Goal: Information Seeking & Learning: Find specific fact

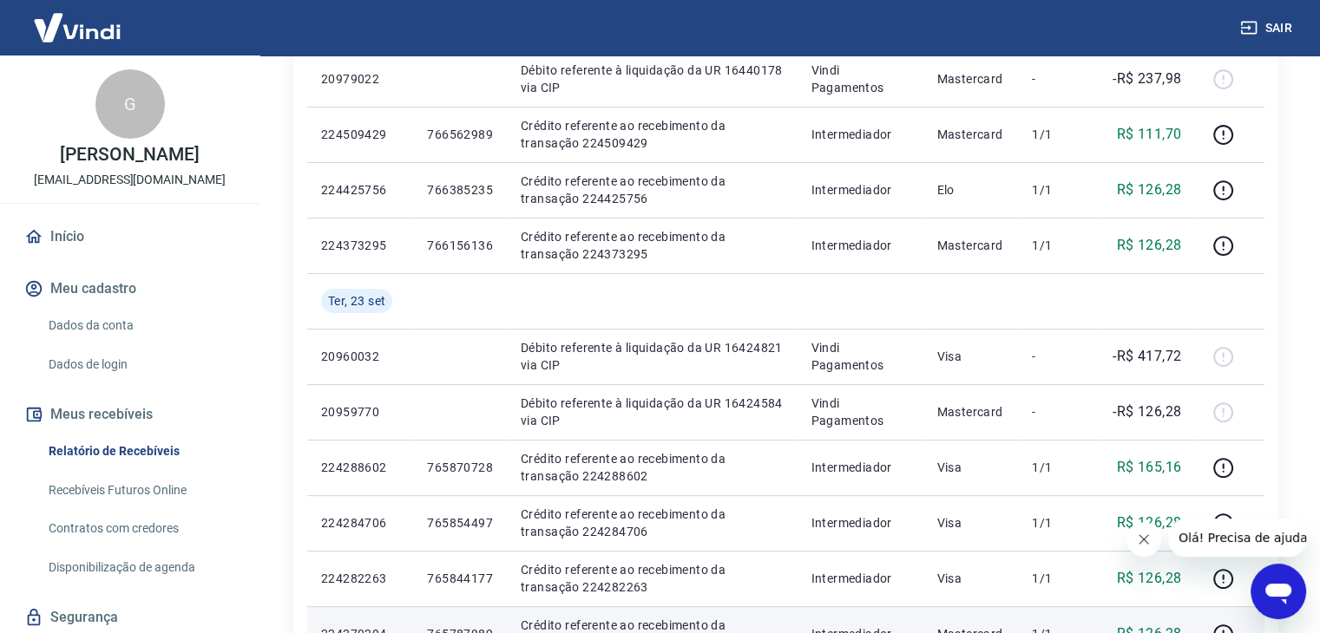
scroll to position [533, 0]
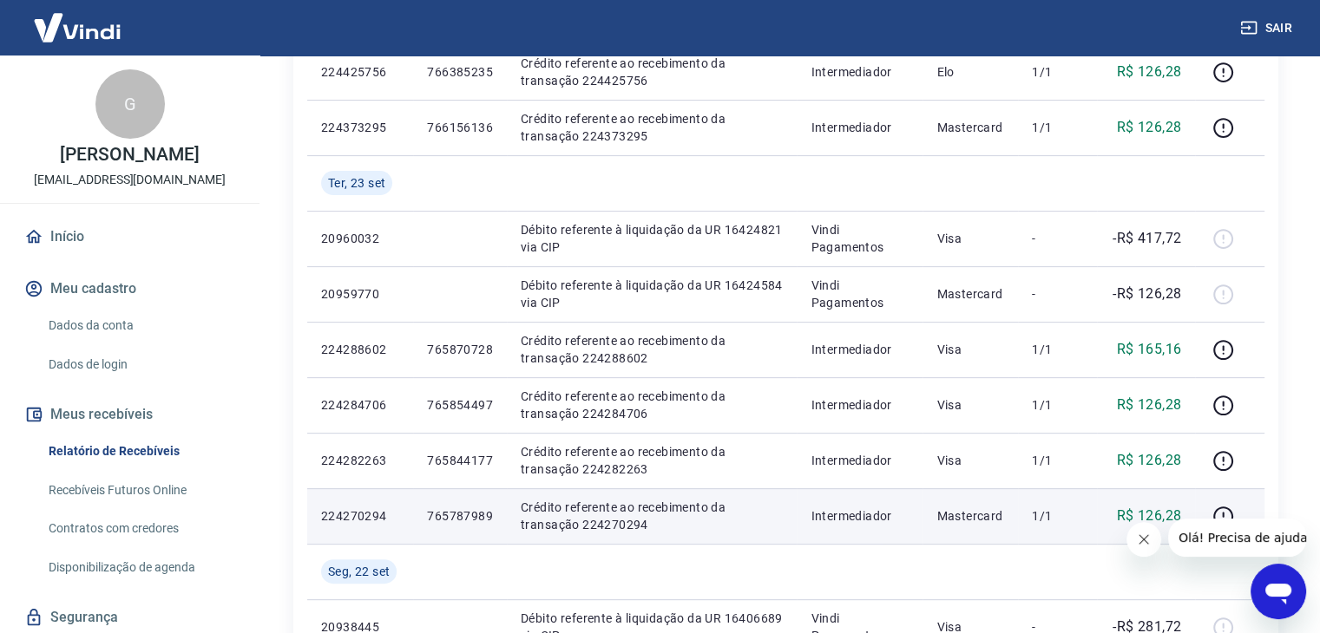
click at [471, 510] on p "765787989" at bounding box center [460, 516] width 66 height 17
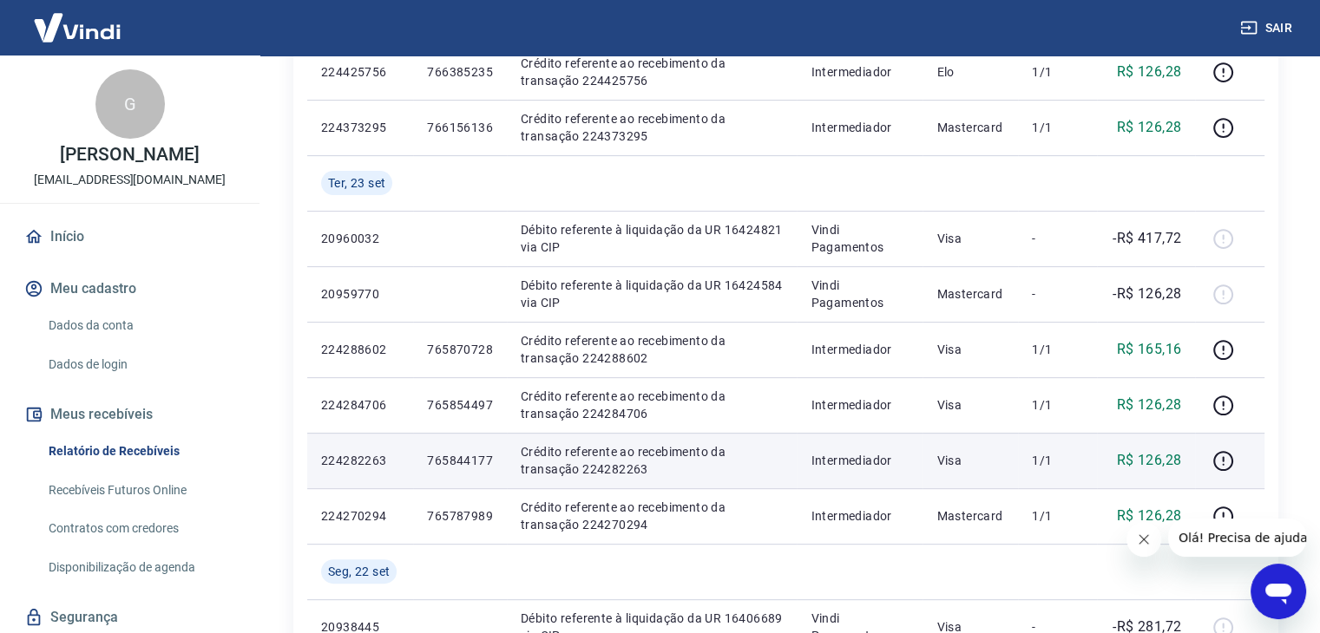
click at [467, 459] on p "765844177" at bounding box center [460, 460] width 66 height 17
copy p "765844177"
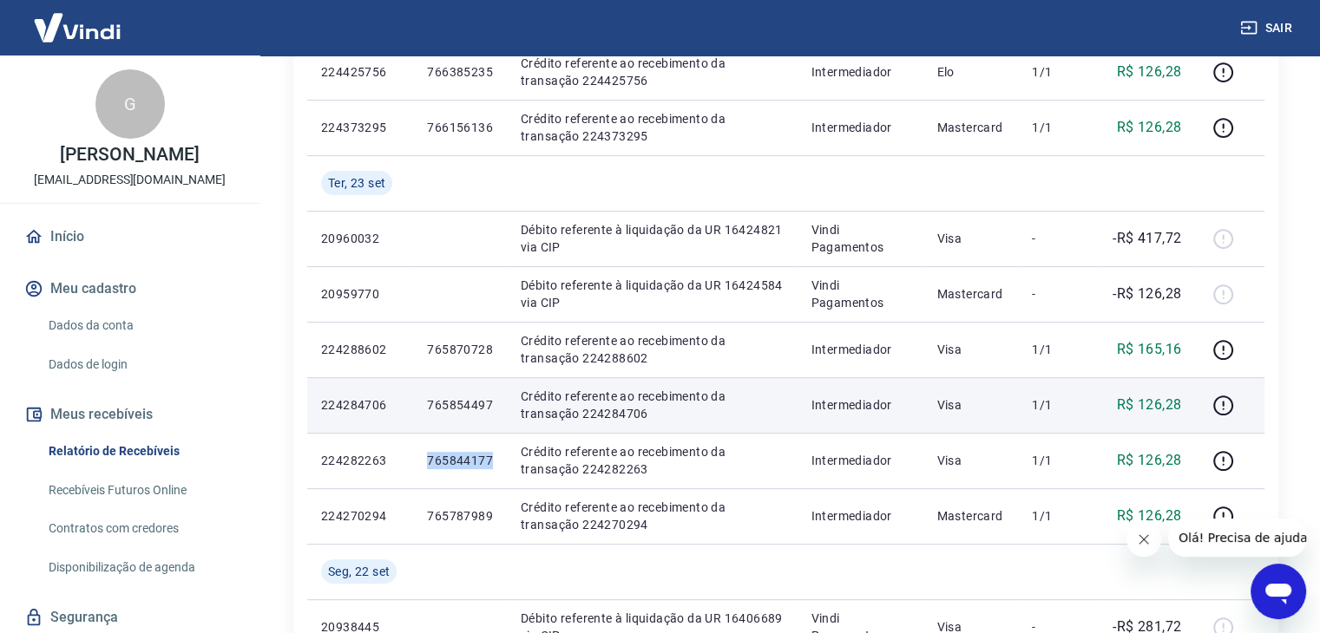
click at [474, 405] on p "765854497" at bounding box center [460, 404] width 66 height 17
copy p "765854497"
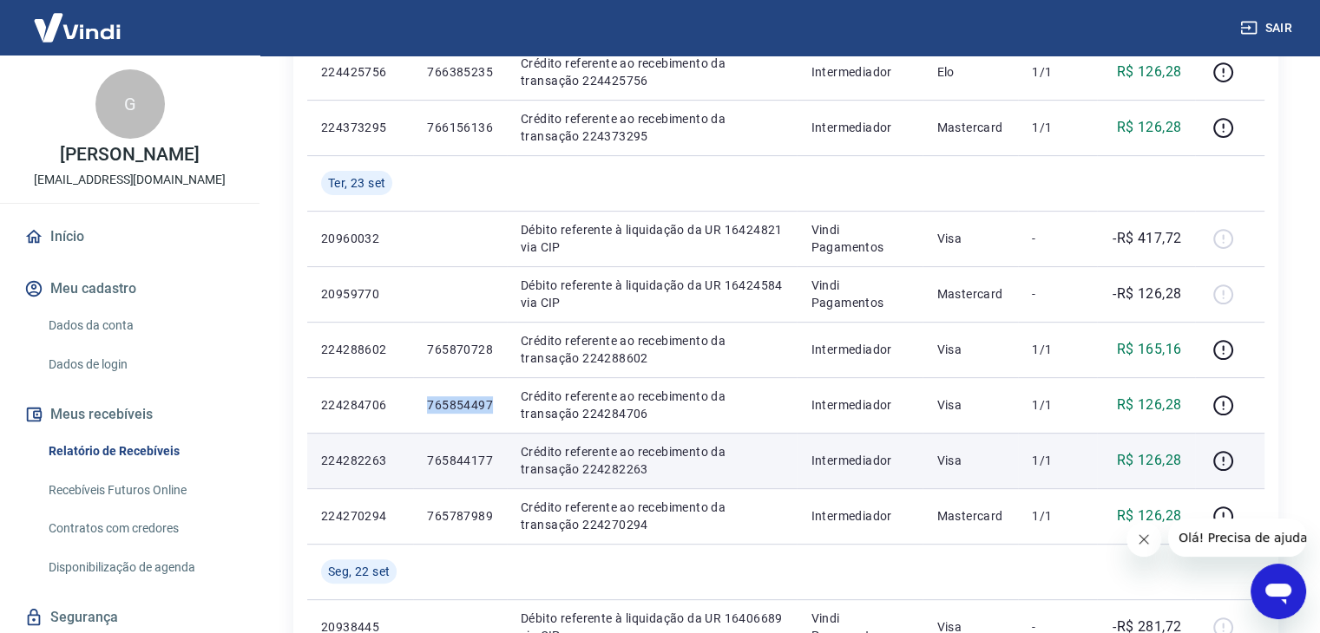
click at [465, 462] on p "765844177" at bounding box center [460, 460] width 66 height 17
copy p "765844177"
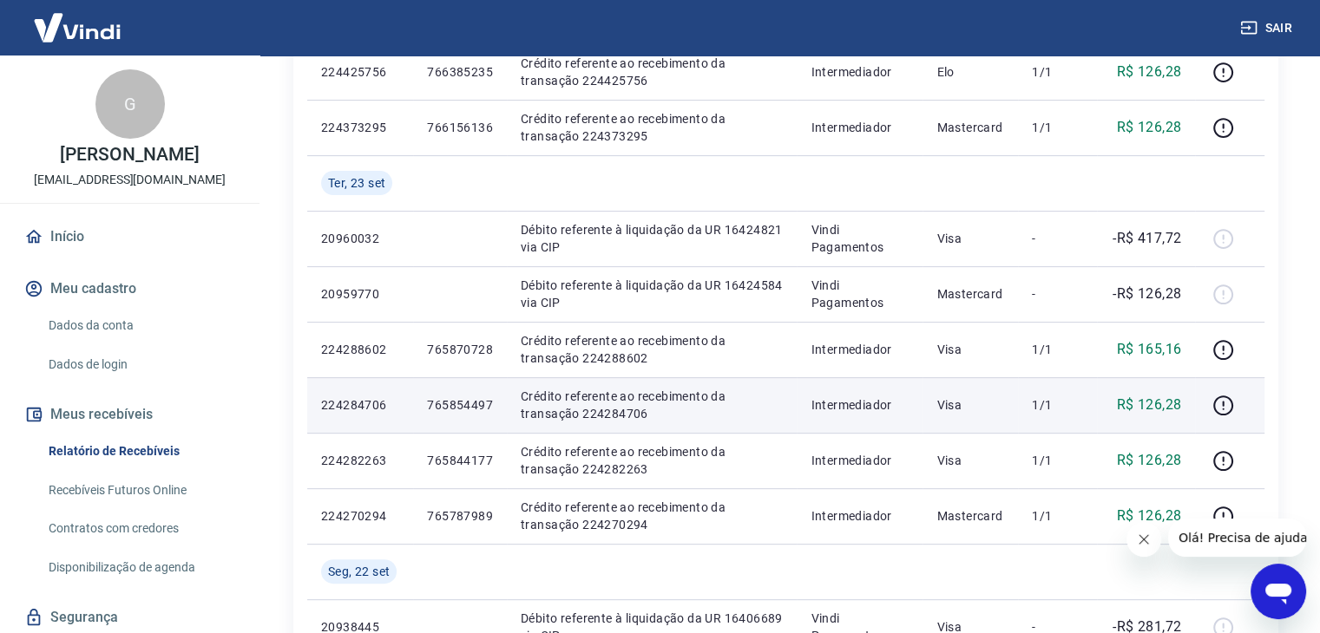
click at [465, 407] on p "765854497" at bounding box center [460, 404] width 66 height 17
copy p "765854497"
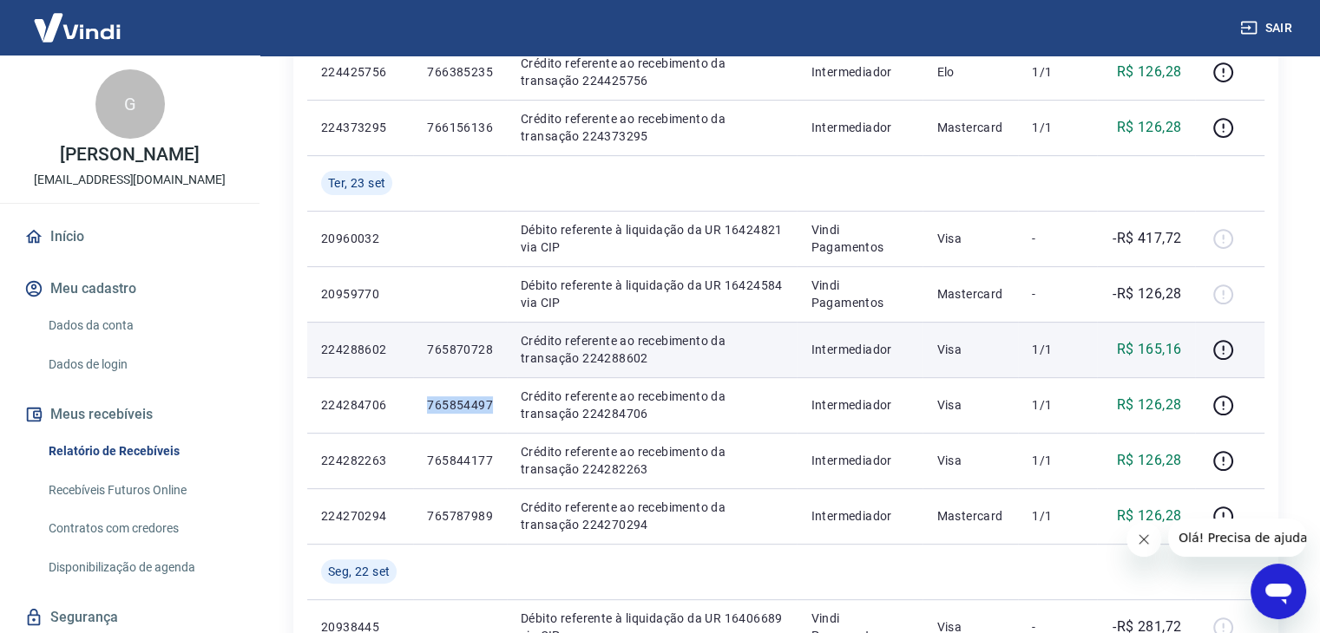
click at [481, 349] on p "765870728" at bounding box center [460, 349] width 66 height 17
copy p "765870728"
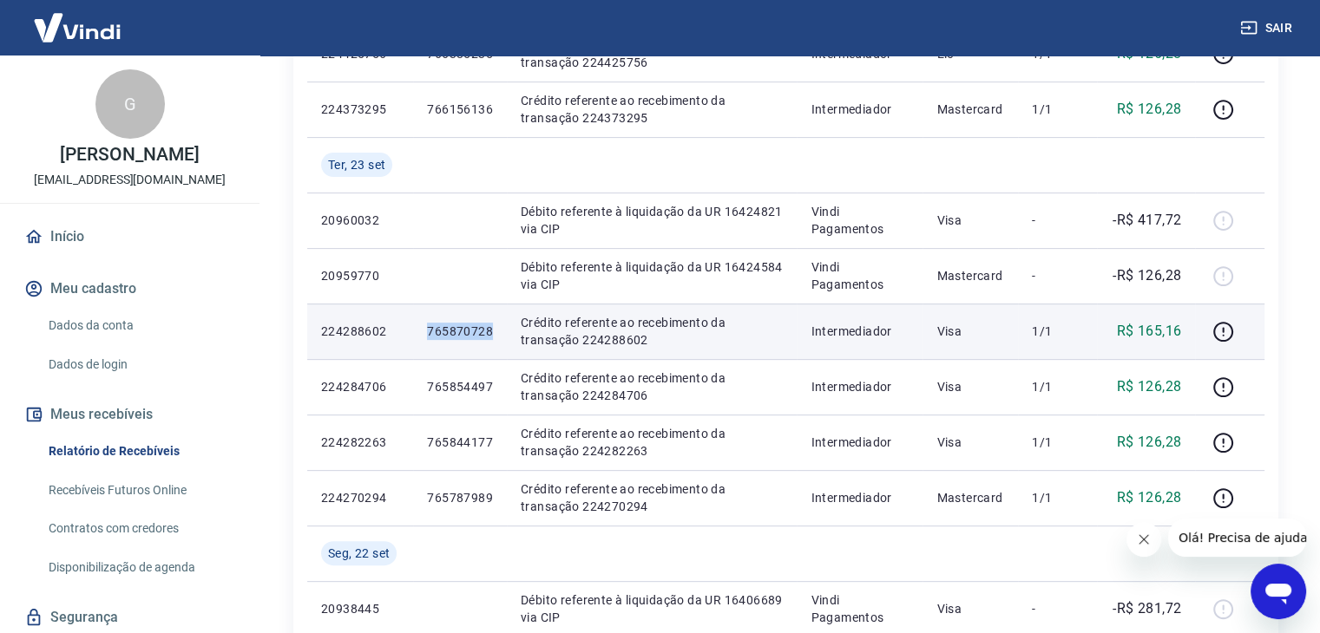
scroll to position [600, 0]
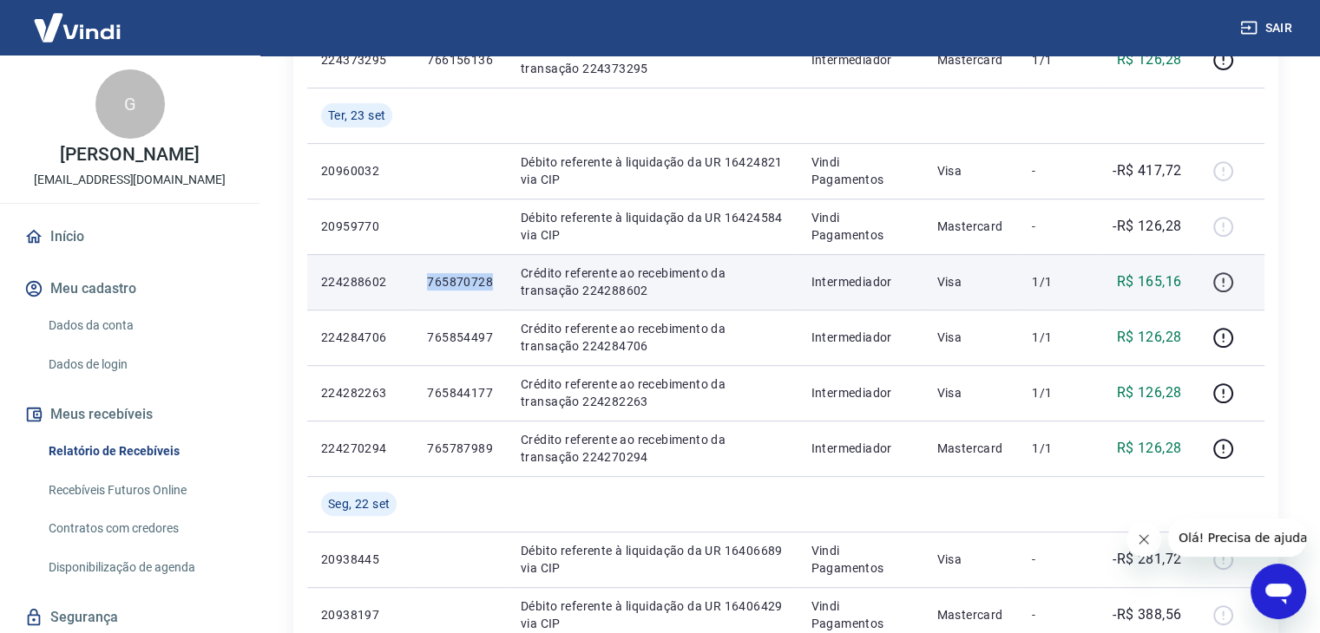
click at [1220, 282] on icon "button" at bounding box center [1223, 283] width 22 height 22
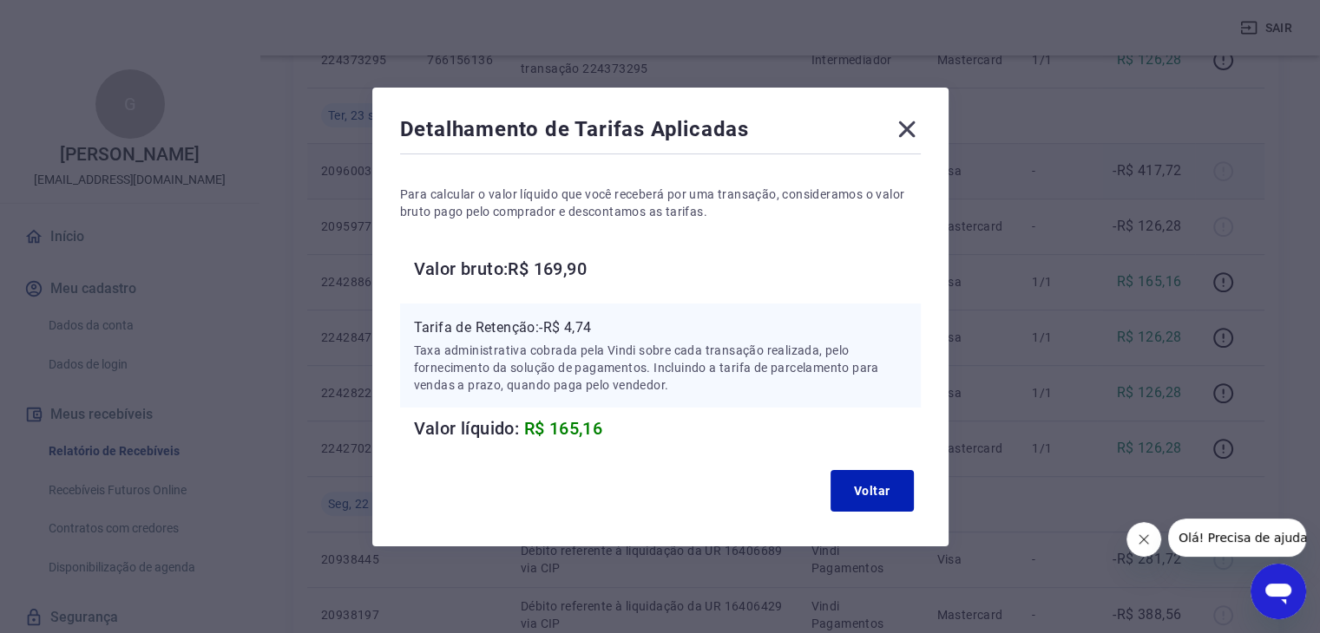
click at [912, 127] on icon at bounding box center [906, 129] width 16 height 16
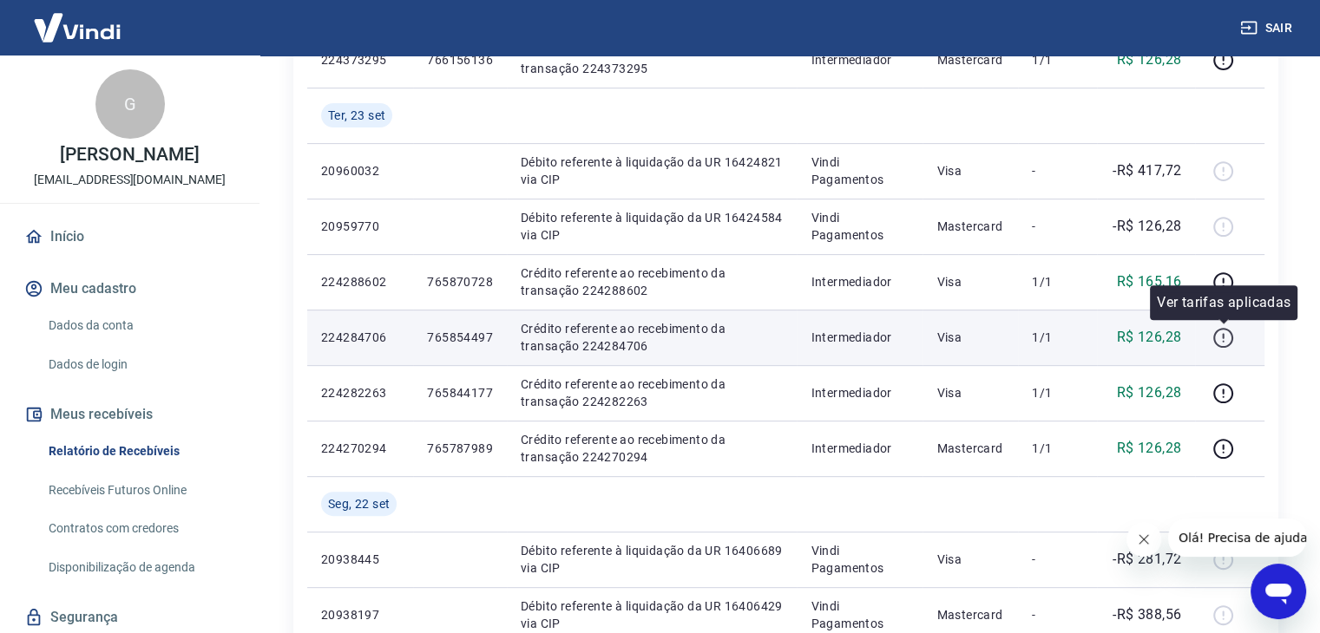
click at [1211, 336] on button "button" at bounding box center [1222, 338] width 28 height 28
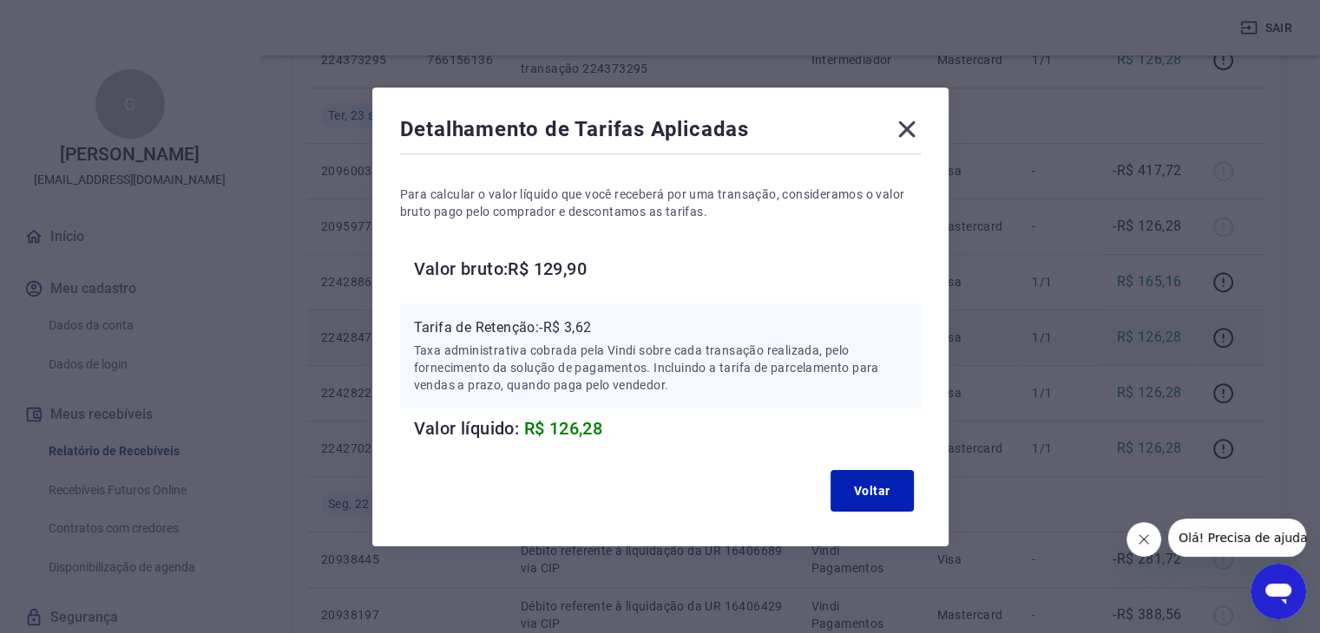
click at [913, 122] on icon at bounding box center [907, 129] width 28 height 28
